Goal: Information Seeking & Learning: Find specific fact

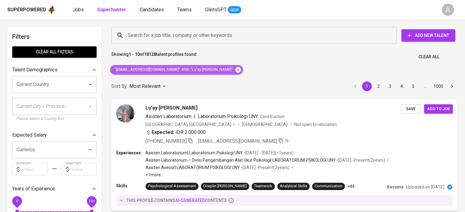
click at [235, 71] on icon at bounding box center [238, 70] width 6 height 6
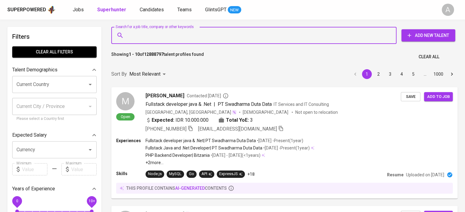
click at [170, 38] on input "Search for a job title, company or other keywords" at bounding box center [255, 36] width 258 height 12
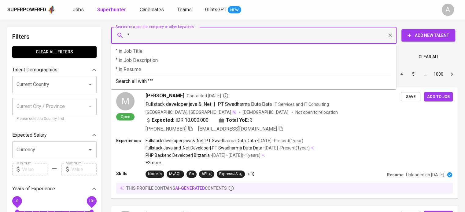
paste input "Fitria Syafratina"
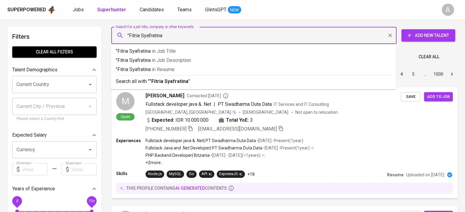
type input ""Fitria Syafratina""
click at [171, 78] on p "Search all with " "Fitria Syafratina" "" at bounding box center [253, 81] width 275 height 7
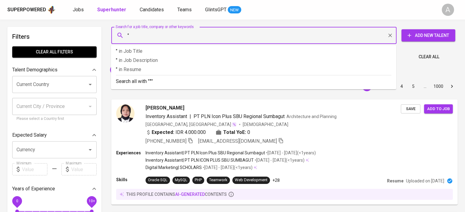
paste input "Fitria Syafratina"
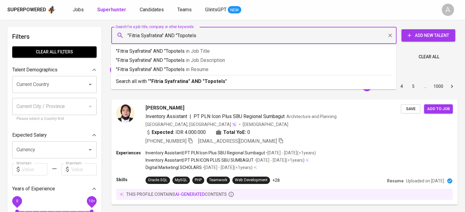
type input ""Fitria Syafratina" AND "Topotels""
drag, startPoint x: 178, startPoint y: 78, endPoint x: 165, endPoint y: 85, distance: 14.9
click at [178, 78] on p "Search all with " "Fitria Syafratina" AND "Topotels" "" at bounding box center [253, 81] width 275 height 7
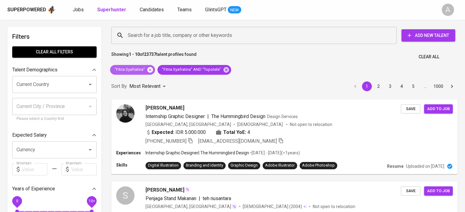
click at [147, 69] on icon at bounding box center [150, 70] width 7 height 7
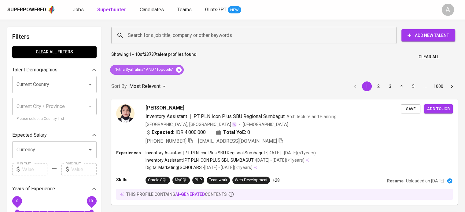
click at [177, 69] on icon at bounding box center [178, 70] width 7 height 7
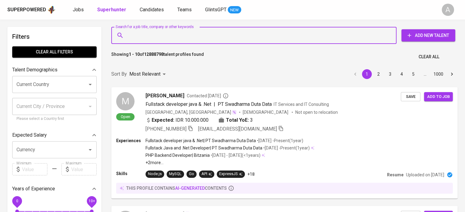
click at [157, 33] on input "Search for a job title, company or other keywords" at bounding box center [255, 36] width 258 height 12
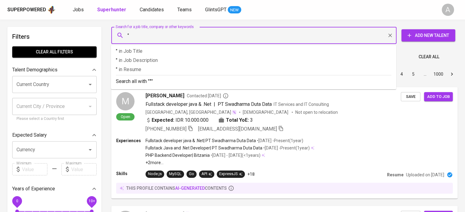
paste input "Reza Frahardika"
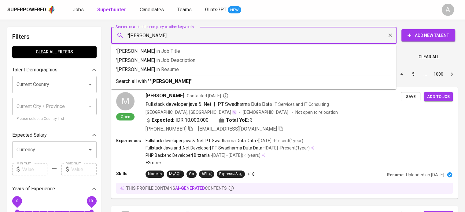
type input ""Reza Frahardika""
click at [202, 80] on p "Search all with " "Reza Frahardika" "" at bounding box center [253, 81] width 275 height 7
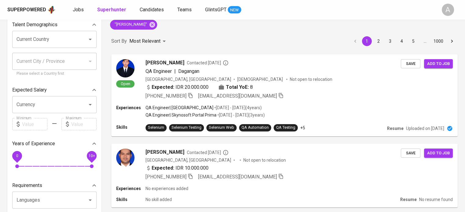
scroll to position [67, 0]
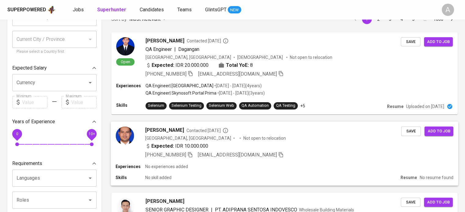
click at [235, 148] on div "Expected: IDR 10.000.000" at bounding box center [273, 146] width 256 height 9
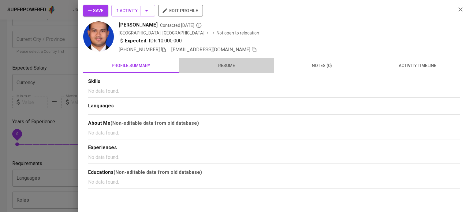
click at [220, 66] on span "resume" at bounding box center [226, 66] width 88 height 8
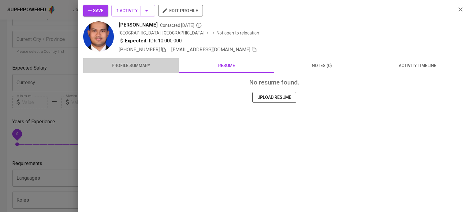
click at [152, 64] on span "profile summary" at bounding box center [131, 66] width 88 height 8
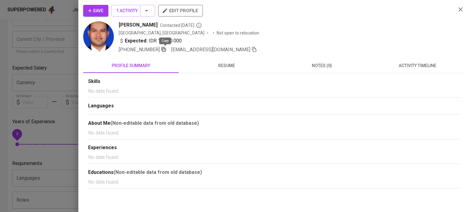
click at [165, 47] on icon "button" at bounding box center [164, 50] width 6 height 6
click at [60, 21] on div at bounding box center [235, 106] width 470 height 212
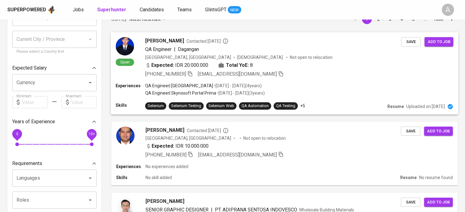
scroll to position [0, 0]
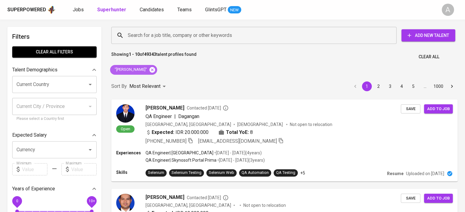
click at [152, 69] on icon at bounding box center [152, 70] width 6 height 6
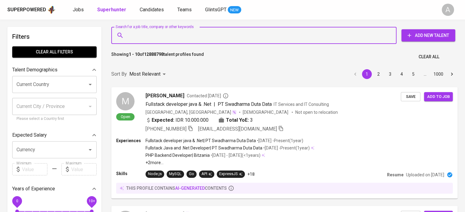
click at [186, 35] on input "Search for a job title, company or other keywords" at bounding box center [255, 36] width 258 height 12
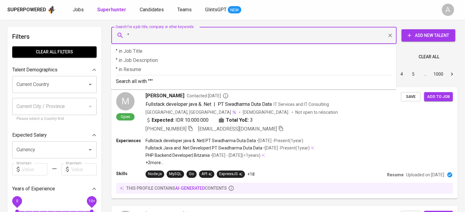
paste input "heffiqri@gmail.com"
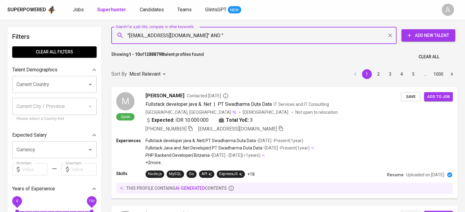
paste input "Muhammad Heffiqri Riady"
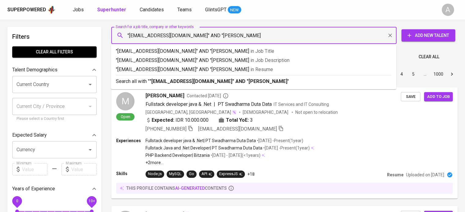
type input ""heffiqri@gmail.com" AND "Muhammad Heffiqri Riady""
click at [245, 80] on b ""heffiqri@gmail.com" AND "Muhammad Heffiqri Riady"" at bounding box center [219, 82] width 140 height 6
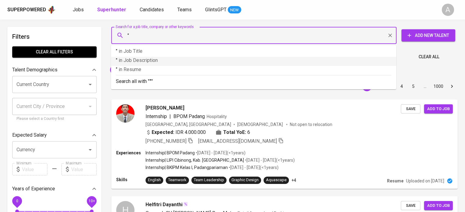
paste input "ipan.software@gmail.com"
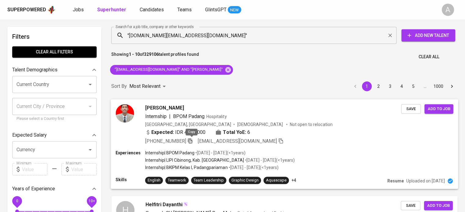
click at [192, 141] on icon "button" at bounding box center [190, 140] width 4 height 5
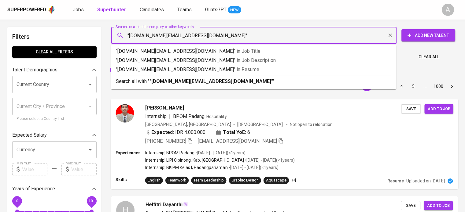
click at [200, 39] on input ""ipan.software@gmail.com"" at bounding box center [255, 36] width 258 height 12
paste input "Ipan Ardian"
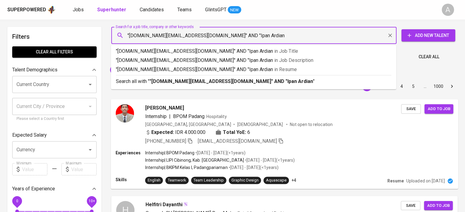
type input ""ipan.software@gmail.com" AND "Ipan Ardian""
click at [188, 80] on b ""ipan.software@gmail.com" AND "Ipan Ardian"" at bounding box center [231, 82] width 165 height 6
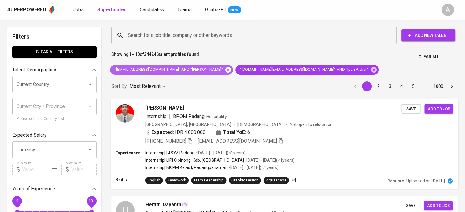
click at [225, 70] on icon at bounding box center [228, 70] width 6 height 6
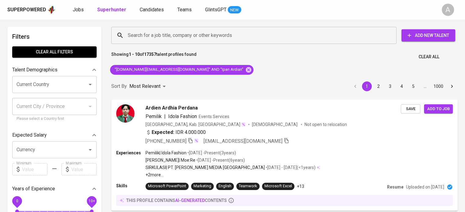
click at [370, 57] on div "Showing 1 - 10 of 17357 talent profiles found Clear All" at bounding box center [285, 55] width 354 height 15
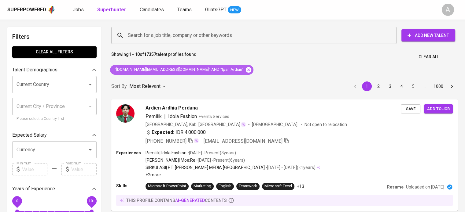
click at [245, 72] on icon at bounding box center [248, 70] width 7 height 7
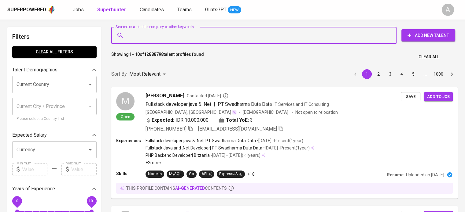
click at [193, 37] on input "Search for a job title, company or other keywords" at bounding box center [255, 36] width 258 height 12
type input ":"
paste input "Andre Feri Saputra"
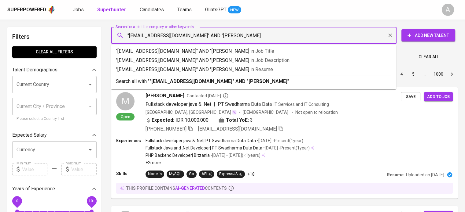
type input ""andreferi135@gmail.com" AND "Andre Feri Saputra""
click at [250, 83] on b ""andreferi135@gmail.com" AND "Andre Feri Saputra"" at bounding box center [219, 82] width 140 height 6
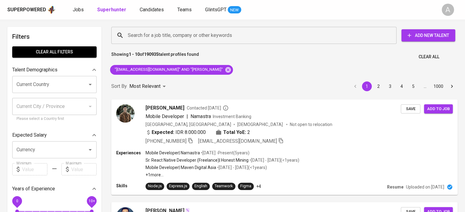
click at [374, 61] on div "Showing 1 - 10 of 190935 talent profiles found Clear All" at bounding box center [285, 55] width 354 height 15
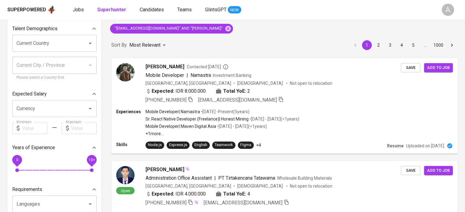
scroll to position [42, 0]
click at [289, 99] on div "+62 895-3203-41837 andreferi135@gmail.com" at bounding box center [273, 99] width 256 height 7
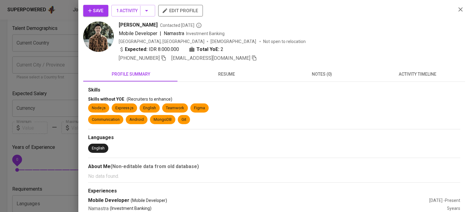
click at [456, 12] on icon "button" at bounding box center [459, 9] width 7 height 7
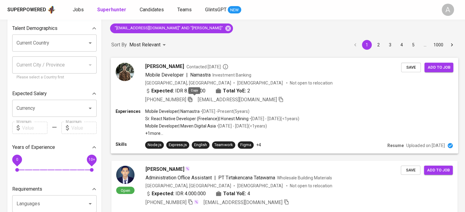
click at [193, 100] on icon "button" at bounding box center [190, 100] width 6 height 6
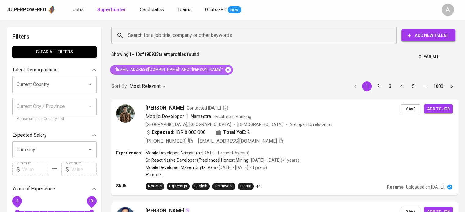
click at [225, 67] on icon at bounding box center [228, 70] width 6 height 6
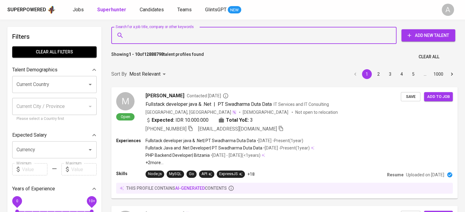
click at [153, 34] on input "Search for a job title, company or other keywords" at bounding box center [255, 36] width 258 height 12
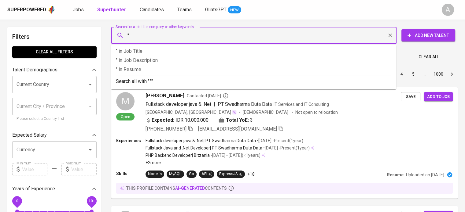
paste input "harryagungpratama@ymail.com"
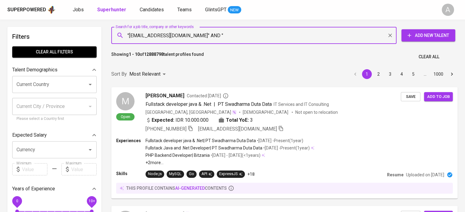
paste input "Harry Agung Pratama"
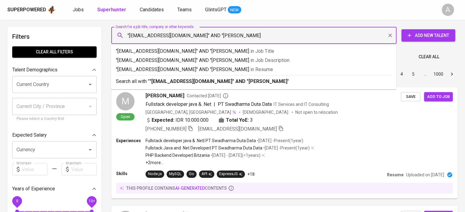
type input ""harryagungpratama@ymail.com" AND "Harry Agung Pratama""
click at [342, 80] on p "Search all with " "harryagungpratama@ymail.com" AND "Harry Agung Pratama" "" at bounding box center [253, 81] width 275 height 7
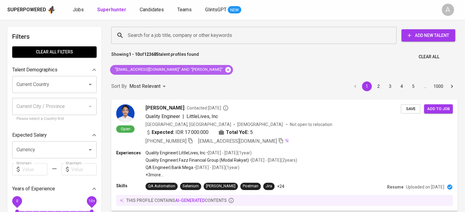
click at [229, 69] on icon at bounding box center [228, 70] width 6 height 6
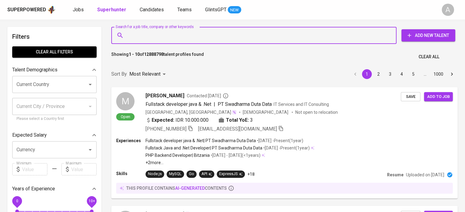
click at [202, 32] on input "Search for a job title, company or other keywords" at bounding box center [255, 36] width 258 height 12
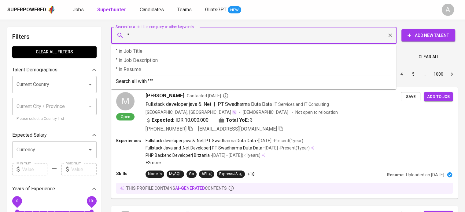
paste input "Korosbin Sitohang"
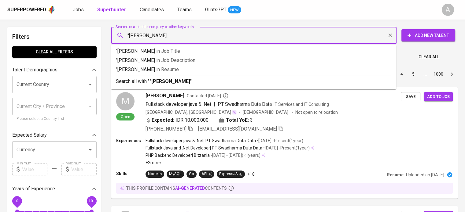
type input ""Korosbin Sitohang""
click at [201, 83] on p "Search all with " "Korosbin Sitohang" "" at bounding box center [253, 81] width 275 height 7
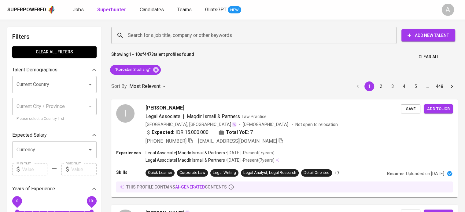
click at [351, 48] on div "Showing 1 - 10 of 4473 talent profiles found Clear All" at bounding box center [285, 55] width 354 height 15
click at [157, 71] on icon at bounding box center [156, 70] width 6 height 6
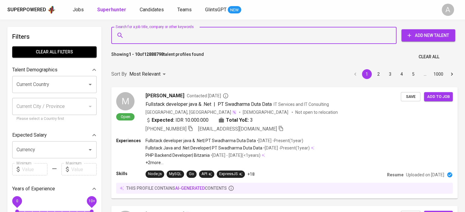
click at [176, 37] on input "Search for a job title, company or other keywords" at bounding box center [255, 36] width 258 height 12
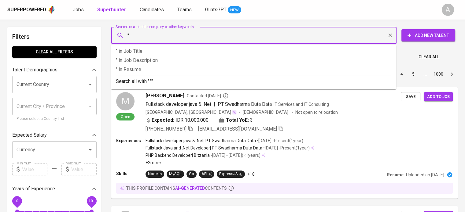
paste input "darmas@ymail.com"
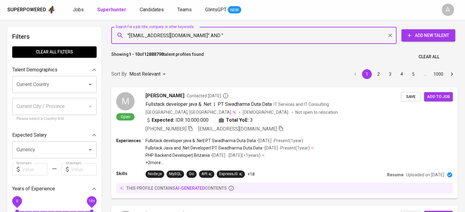
paste input "Darma Setiawan"
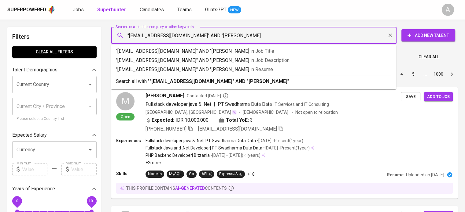
type input ""darmas@ymail.com" AND "Darma Setiawan""
click at [265, 82] on p "Search all with " "darmas@ymail.com" AND "Darma Setiawan" "" at bounding box center [253, 81] width 275 height 7
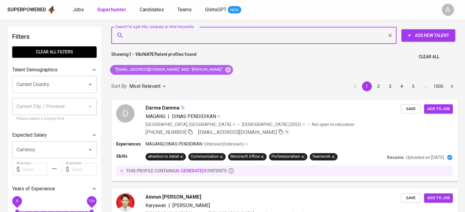
drag, startPoint x: 199, startPoint y: 69, endPoint x: 180, endPoint y: 5, distance: 67.0
click at [225, 69] on icon at bounding box center [228, 70] width 7 height 7
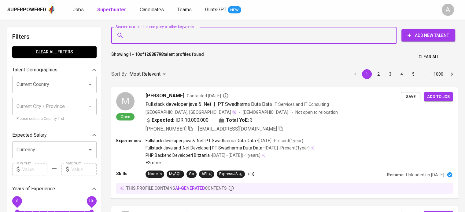
click at [230, 39] on input "Search for a job title, company or other keywords" at bounding box center [255, 36] width 258 height 12
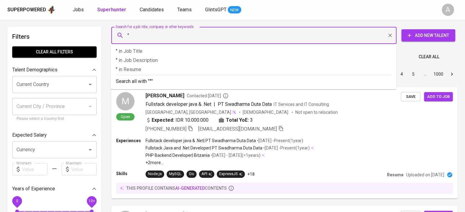
paste input "anindithat@gmail.com"
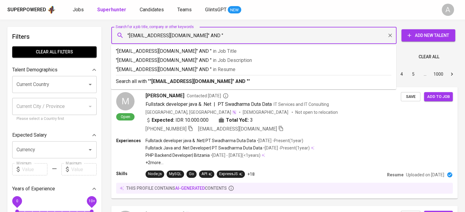
type input ""anindithat@gmail.com" AND ""
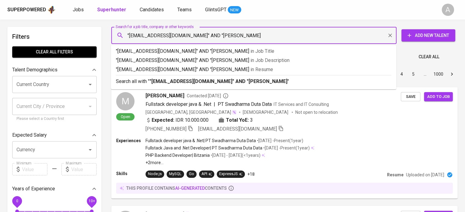
type input ""[EMAIL_ADDRESS][DOMAIN_NAME]" AND "[PERSON_NAME]""
click at [341, 84] on p "Search all with " "[EMAIL_ADDRESS][DOMAIN_NAME]" AND "[PERSON_NAME]" "" at bounding box center [253, 81] width 275 height 7
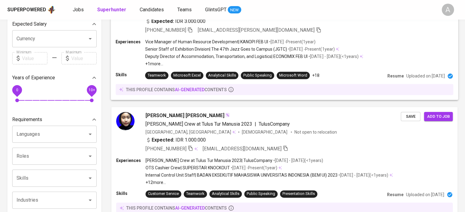
scroll to position [111, 0]
click at [297, 42] on p "• [DATE] - Present ( 1 year )" at bounding box center [291, 42] width 47 height 6
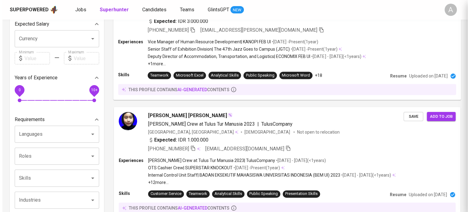
scroll to position [54, 0]
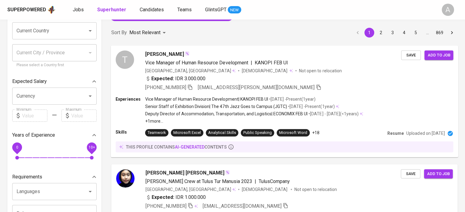
click at [302, 80] on div "Expected: IDR 3.000.000" at bounding box center [273, 79] width 256 height 9
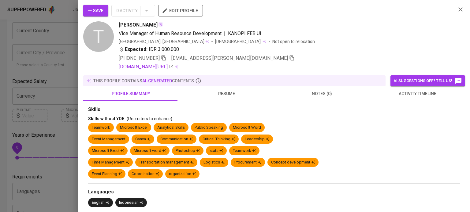
click at [215, 94] on span "resume" at bounding box center [226, 94] width 88 height 8
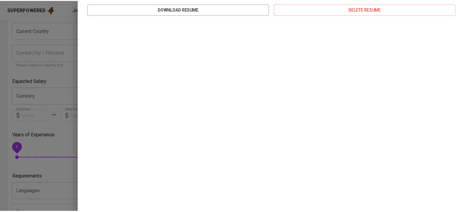
scroll to position [0, 0]
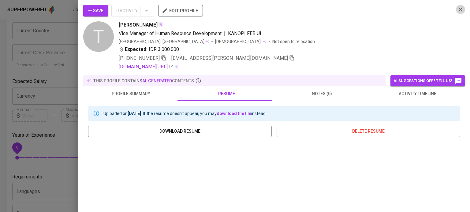
click at [456, 12] on icon "button" at bounding box center [459, 9] width 7 height 7
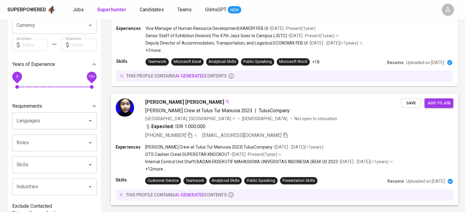
scroll to position [125, 0]
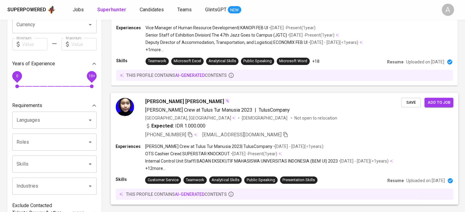
click at [304, 131] on div "[PHONE_NUMBER] [EMAIL_ADDRESS][DOMAIN_NAME]" at bounding box center [273, 134] width 256 height 7
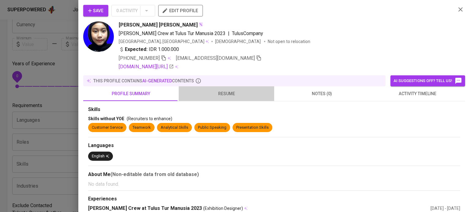
click at [230, 92] on span "resume" at bounding box center [226, 94] width 88 height 8
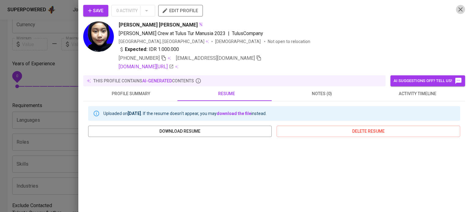
click at [456, 10] on icon "button" at bounding box center [459, 9] width 7 height 7
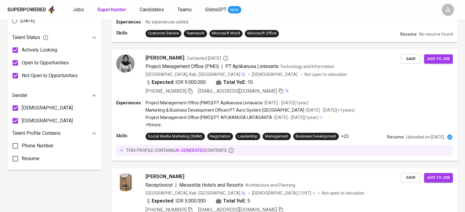
scroll to position [0, 0]
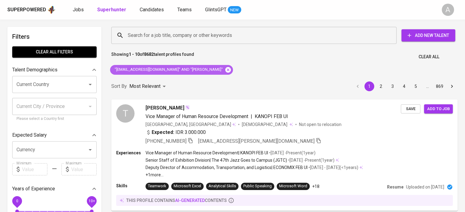
click at [225, 68] on icon at bounding box center [228, 70] width 6 height 6
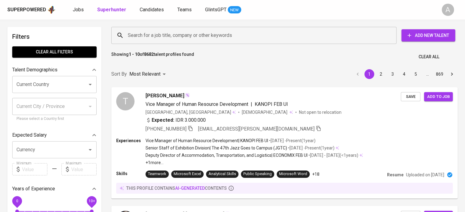
click at [187, 35] on input "Search for a job title, company or other keywords" at bounding box center [255, 36] width 258 height 12
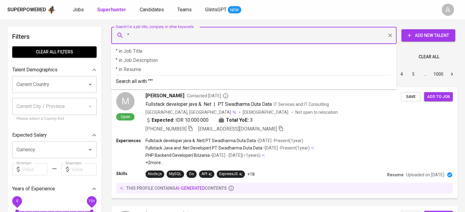
paste input "Venny Margaret"
type input ""Venny Margaret""
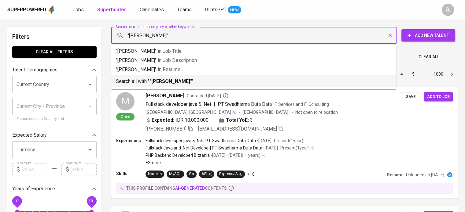
click at [190, 82] on p "Search all with " "Venny Margaret" "" at bounding box center [253, 81] width 275 height 7
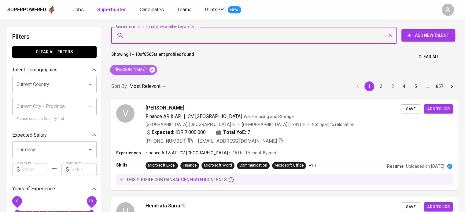
click at [153, 67] on icon at bounding box center [152, 70] width 7 height 7
click at [171, 39] on input "Search for a job title, company or other keywords" at bounding box center [255, 36] width 258 height 12
click at [267, 177] on div "this profile contains AI-generated contents" at bounding box center [284, 180] width 333 height 6
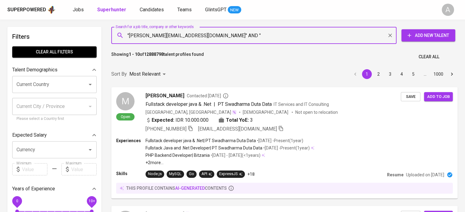
paste input "[PERSON_NAME]"
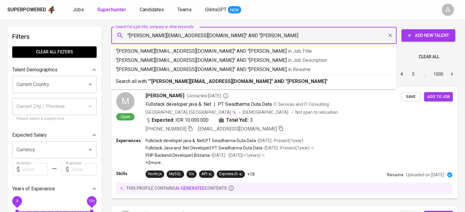
type input ""[PERSON_NAME][EMAIL_ADDRESS][DOMAIN_NAME]" AND "[PERSON_NAME]""
click at [287, 79] on p "Search all with " "[PERSON_NAME][EMAIL_ADDRESS][DOMAIN_NAME]" AND "[PERSON_NAME…" at bounding box center [253, 81] width 275 height 7
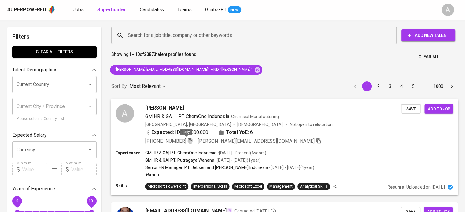
click at [188, 140] on icon "button" at bounding box center [190, 140] width 4 height 5
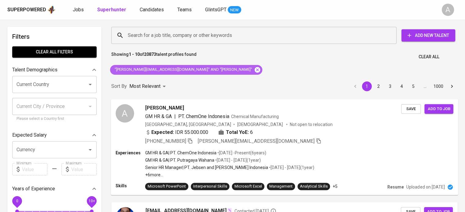
click at [255, 72] on icon at bounding box center [258, 70] width 6 height 6
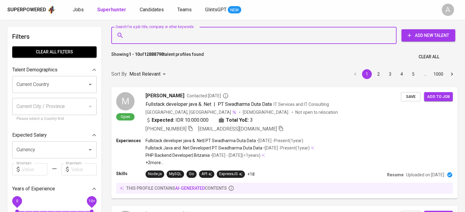
click at [149, 35] on input "Search for a job title, company or other keywords" at bounding box center [255, 36] width 258 height 12
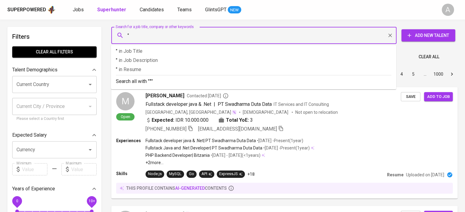
paste input "[EMAIL_ADDRESS][DOMAIN_NAME]"
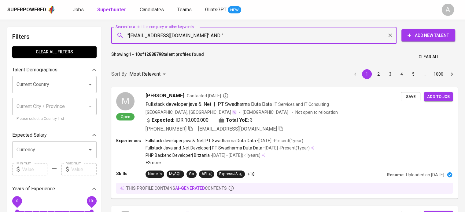
paste input "[PERSON_NAME]"
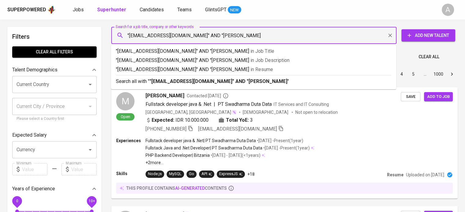
type input ""[EMAIL_ADDRESS][DOMAIN_NAME]" AND "[PERSON_NAME]""
click at [347, 81] on p "Search all with " "[EMAIL_ADDRESS][DOMAIN_NAME]" AND "[PERSON_NAME]" "" at bounding box center [253, 81] width 275 height 7
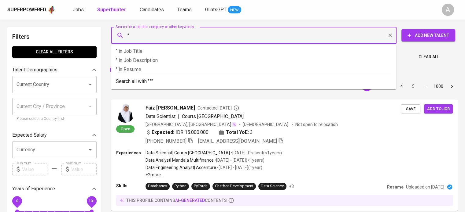
paste input "[PERSON_NAME]"
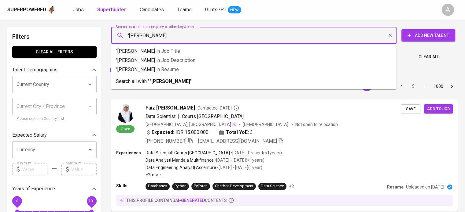
type input ""[PERSON_NAME]""
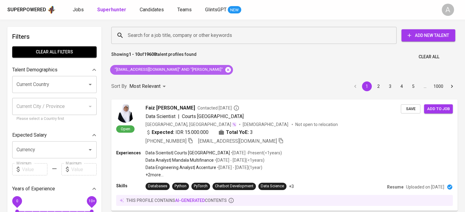
click at [225, 69] on icon at bounding box center [228, 70] width 6 height 6
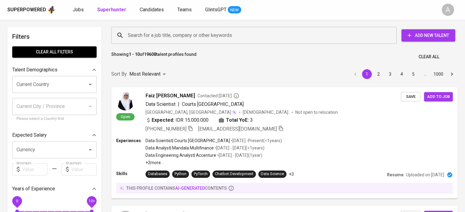
click at [230, 36] on input "Search for a job title, company or other keywords" at bounding box center [255, 36] width 258 height 12
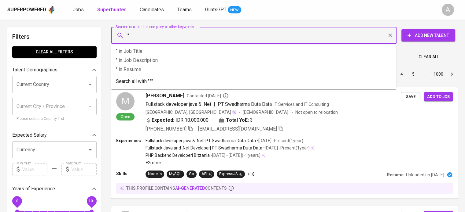
paste input "[EMAIL_ADDRESS][DOMAIN_NAME]"
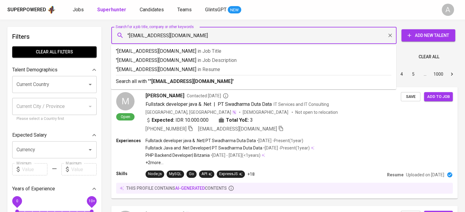
type input ""[EMAIL_ADDRESS][DOMAIN_NAME]""
click at [222, 81] on p "Search all with " "[EMAIL_ADDRESS][DOMAIN_NAME]" "" at bounding box center [253, 81] width 275 height 7
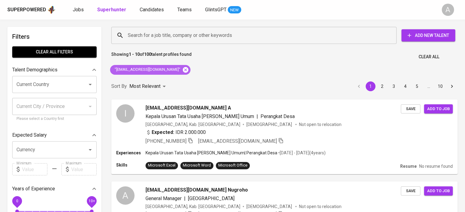
click at [183, 72] on icon at bounding box center [186, 70] width 6 height 6
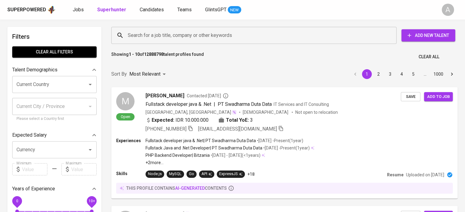
click at [356, 50] on div "Showing 1 - 10 of 12888798 talent profiles found Clear All" at bounding box center [285, 55] width 354 height 15
click at [343, 43] on div "Search for a job title, company or other keywords" at bounding box center [253, 35] width 285 height 17
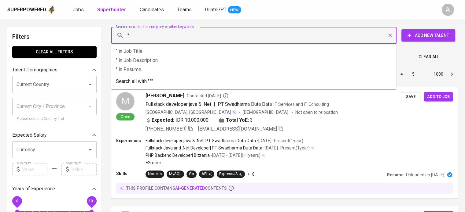
paste input "[PERSON_NAME]"
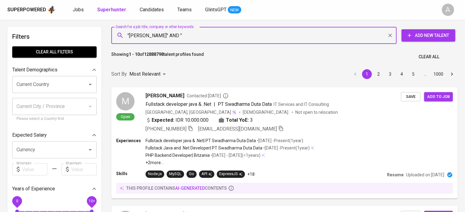
paste input "[EMAIL_ADDRESS][DOMAIN_NAME]"
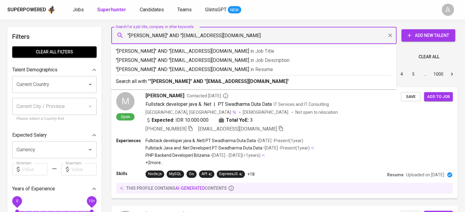
type input ""[PERSON_NAME]" AND "[EMAIL_ADDRESS][DOMAIN_NAME]""
click at [284, 75] on div "Search all with " "[PERSON_NAME]" AND "[EMAIL_ADDRESS][DOMAIN_NAME]" "" at bounding box center [253, 80] width 275 height 10
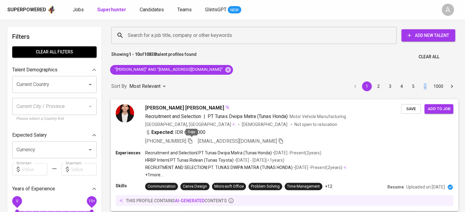
click at [192, 139] on icon "button" at bounding box center [190, 140] width 4 height 5
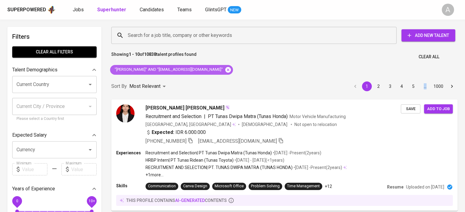
click at [226, 71] on icon at bounding box center [228, 70] width 6 height 6
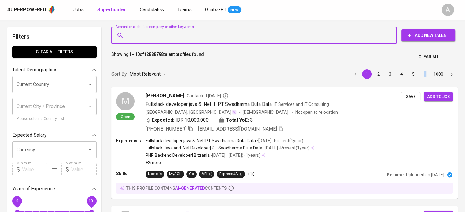
click at [203, 34] on input "Search for a job title, company or other keywords" at bounding box center [255, 36] width 258 height 12
paste input "[PERSON_NAME]"
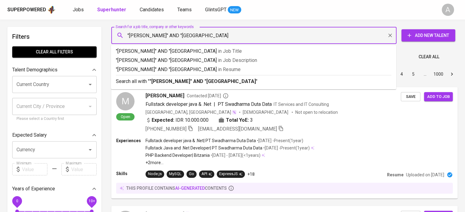
type input ""[PERSON_NAME]" AND "[GEOGRAPHIC_DATA]""
click at [217, 78] on p "Search all with " "[PERSON_NAME]" AND "Universitas Tarumanegara" "" at bounding box center [253, 81] width 275 height 7
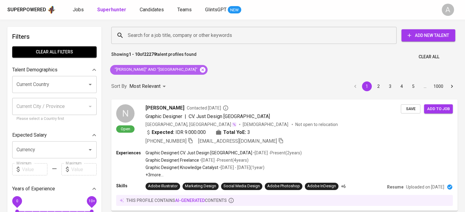
click at [206, 69] on icon at bounding box center [202, 70] width 7 height 7
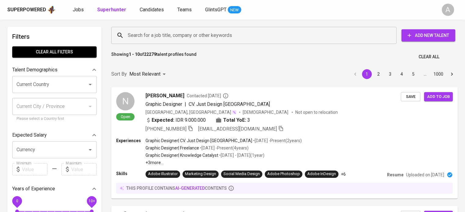
click at [203, 36] on input "Search for a job title, company or other keywords" at bounding box center [255, 36] width 258 height 12
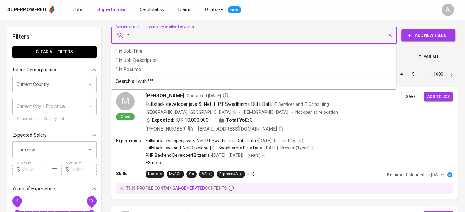
paste input "[PERSON_NAME]"
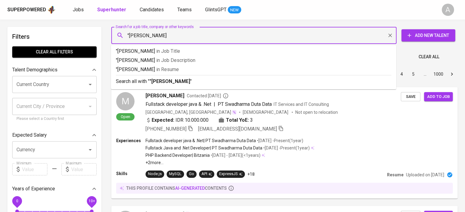
type input ""[PERSON_NAME]""
click at [218, 78] on p "Search all with " "[PERSON_NAME]" "" at bounding box center [253, 81] width 275 height 7
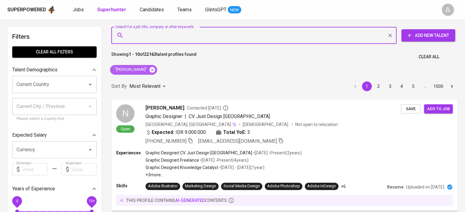
click at [149, 69] on icon at bounding box center [152, 70] width 6 height 6
